Goal: Find specific page/section: Find specific page/section

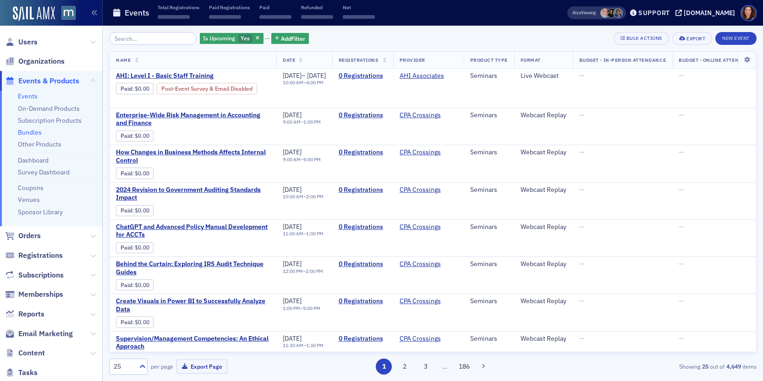
click at [31, 132] on link "Bundles" at bounding box center [30, 132] width 24 height 8
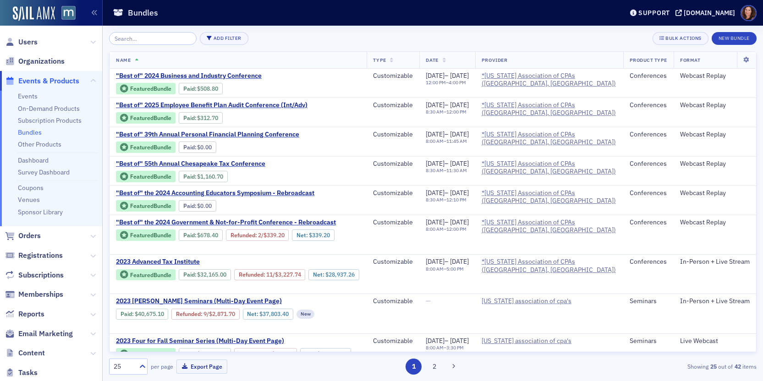
click at [147, 38] on input "search" at bounding box center [152, 38] width 87 height 13
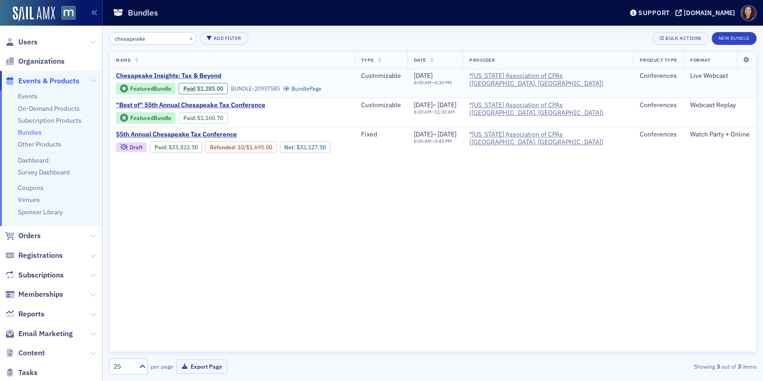
type input "chesapeake"
click at [181, 77] on span "Chesapeake Insights: Tax & Beyond" at bounding box center [193, 76] width 154 height 8
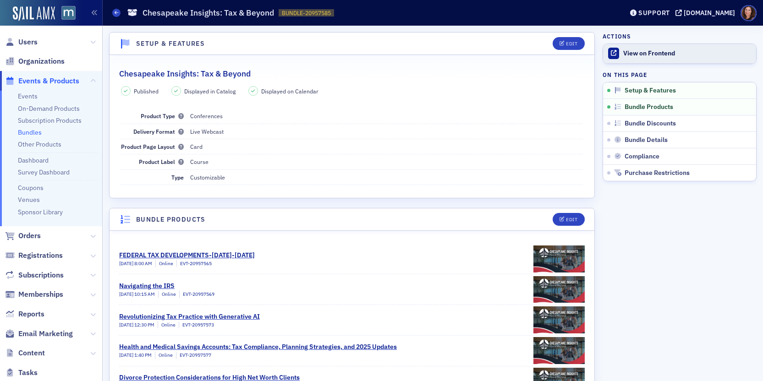
click at [634, 54] on div "View on Frontend" at bounding box center [687, 53] width 128 height 8
click at [376, 38] on header "Setup & Features Edit" at bounding box center [351, 44] width 485 height 22
click at [648, 54] on div "View on Frontend" at bounding box center [687, 53] width 128 height 8
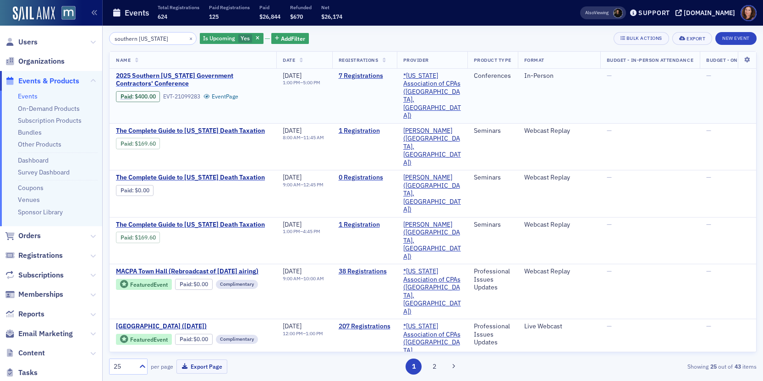
type input "southern [US_STATE]"
click at [189, 77] on span "2025 Southern [US_STATE] Government Contractors' Conference" at bounding box center [193, 80] width 154 height 16
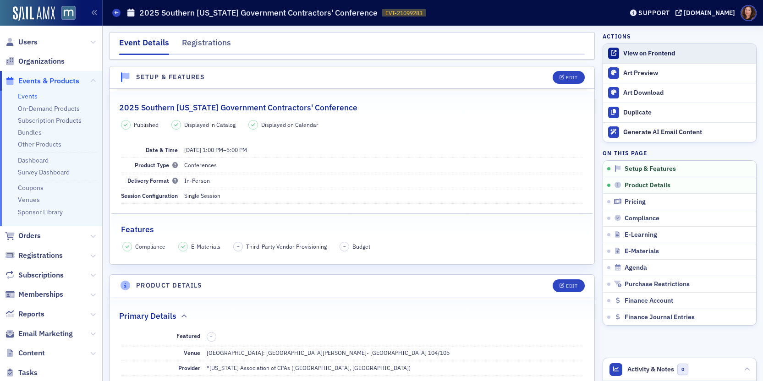
click at [623, 52] on div "View on Frontend" at bounding box center [687, 53] width 128 height 8
